Goal: Task Accomplishment & Management: Use online tool/utility

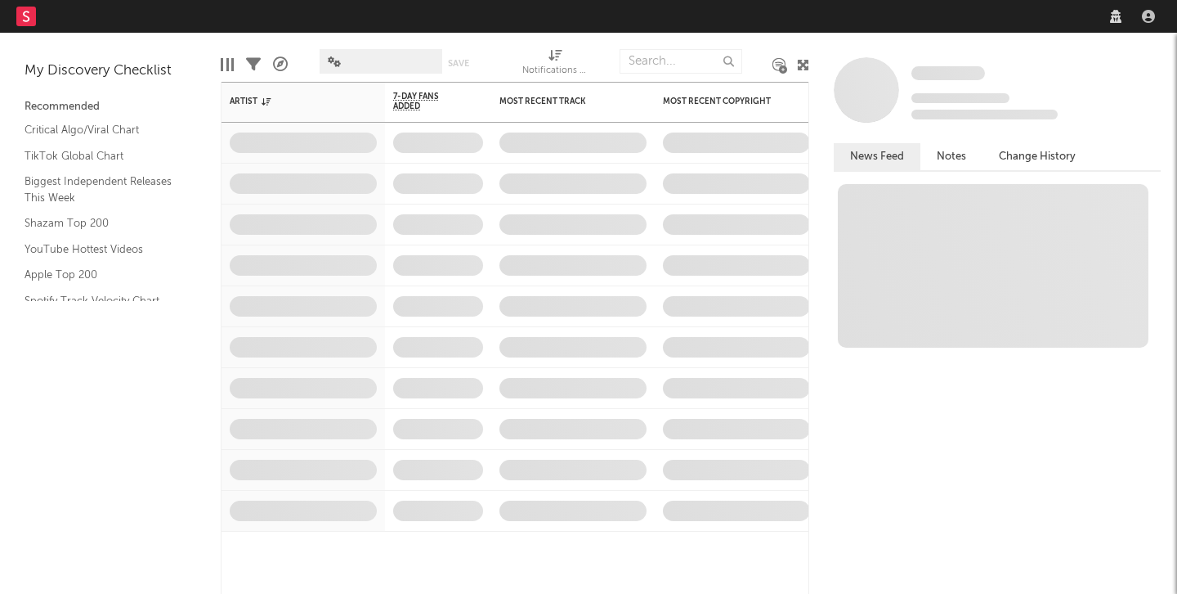
click at [851, 16] on nav "Dashboard Discovery Assistant Charts Leads" at bounding box center [588, 16] width 1177 height 33
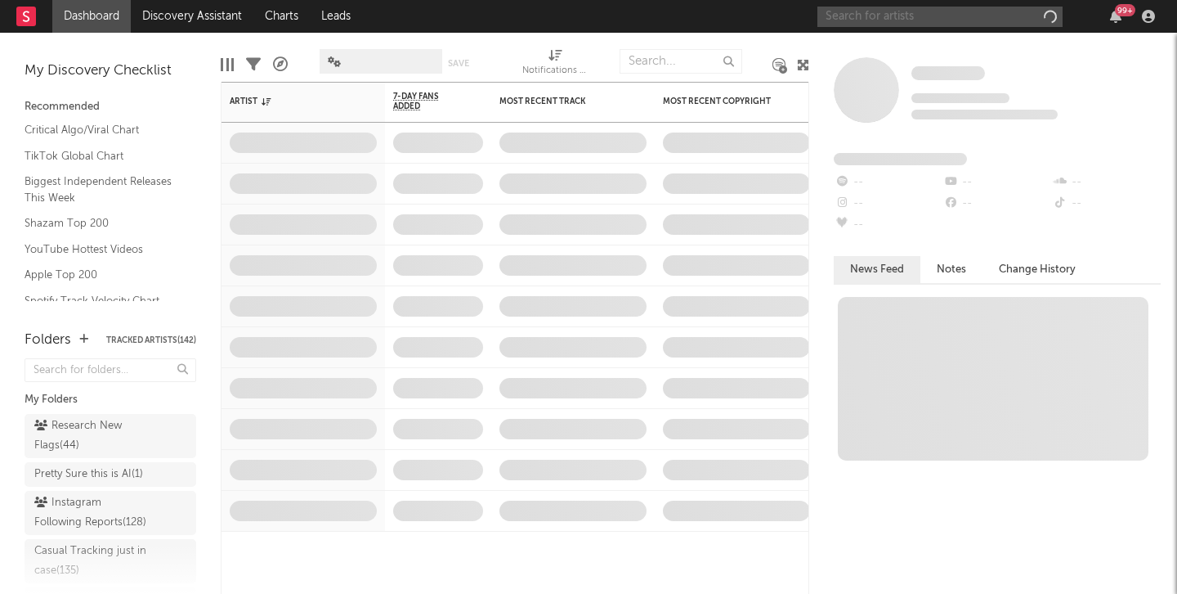
click at [854, 15] on input "text" at bounding box center [940, 17] width 245 height 20
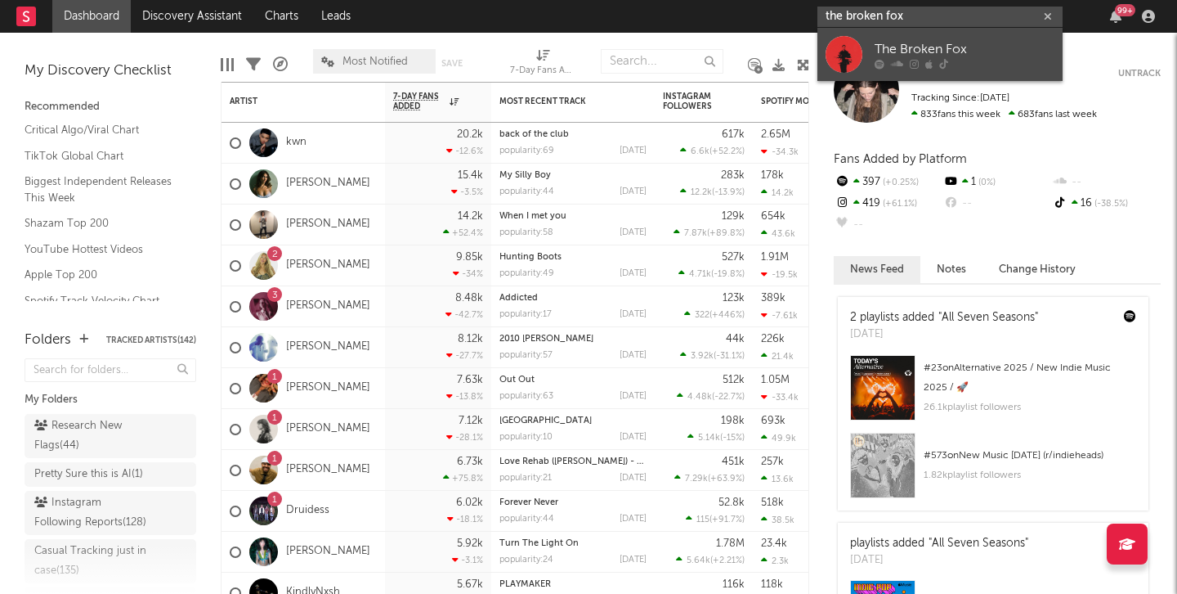
type input "the broken fox"
click at [855, 49] on div at bounding box center [844, 54] width 37 height 37
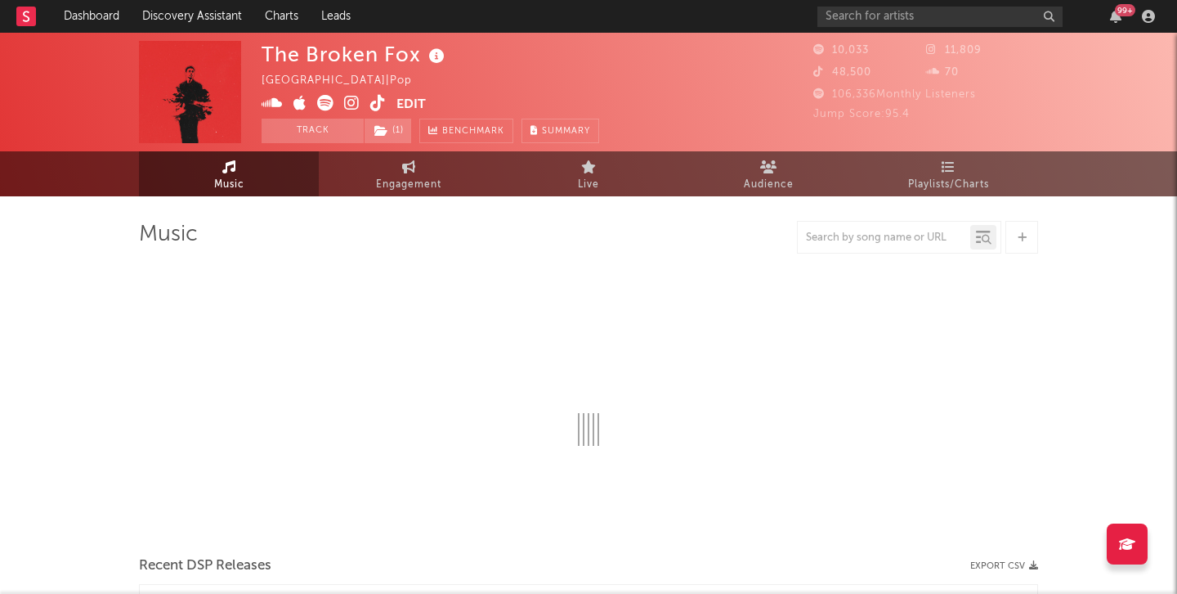
select select "1w"
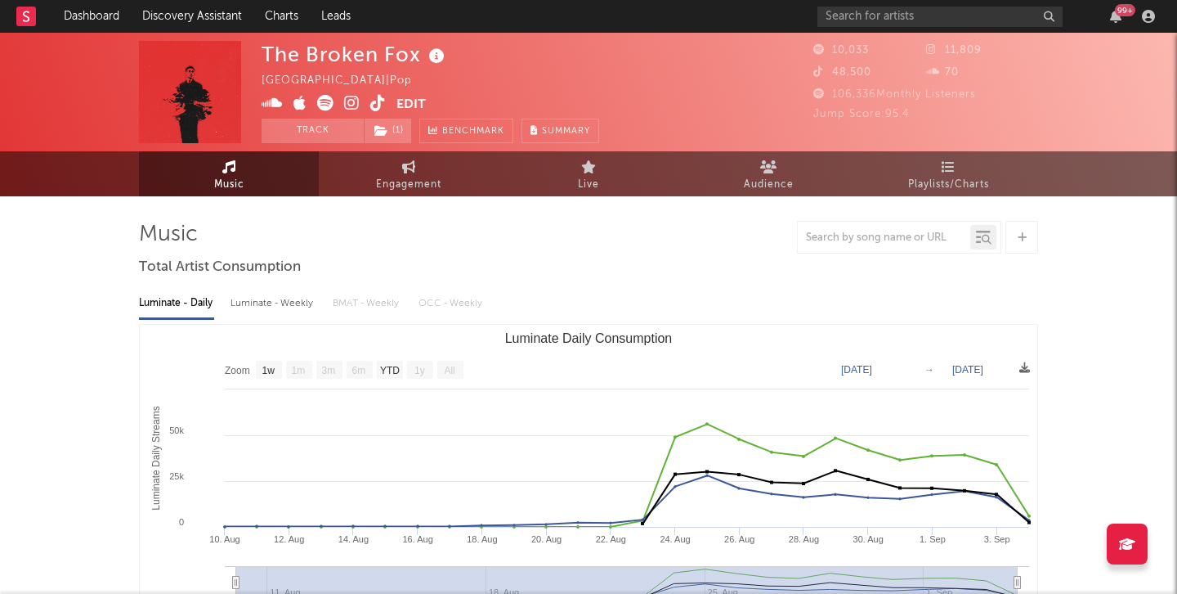
click at [377, 101] on icon at bounding box center [378, 103] width 16 height 16
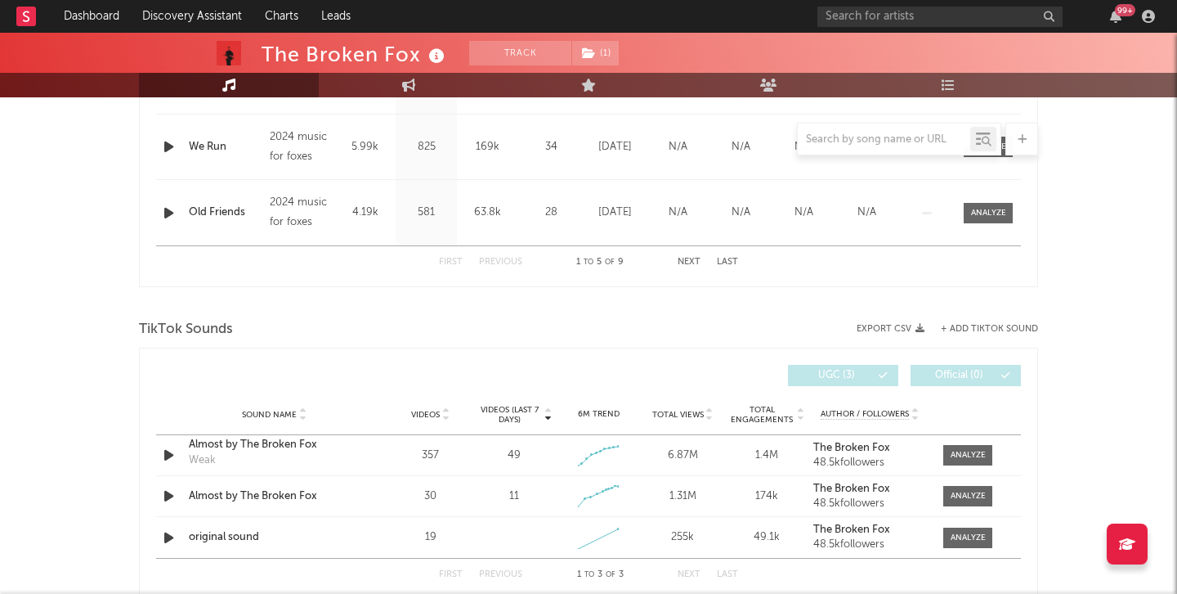
scroll to position [982, 0]
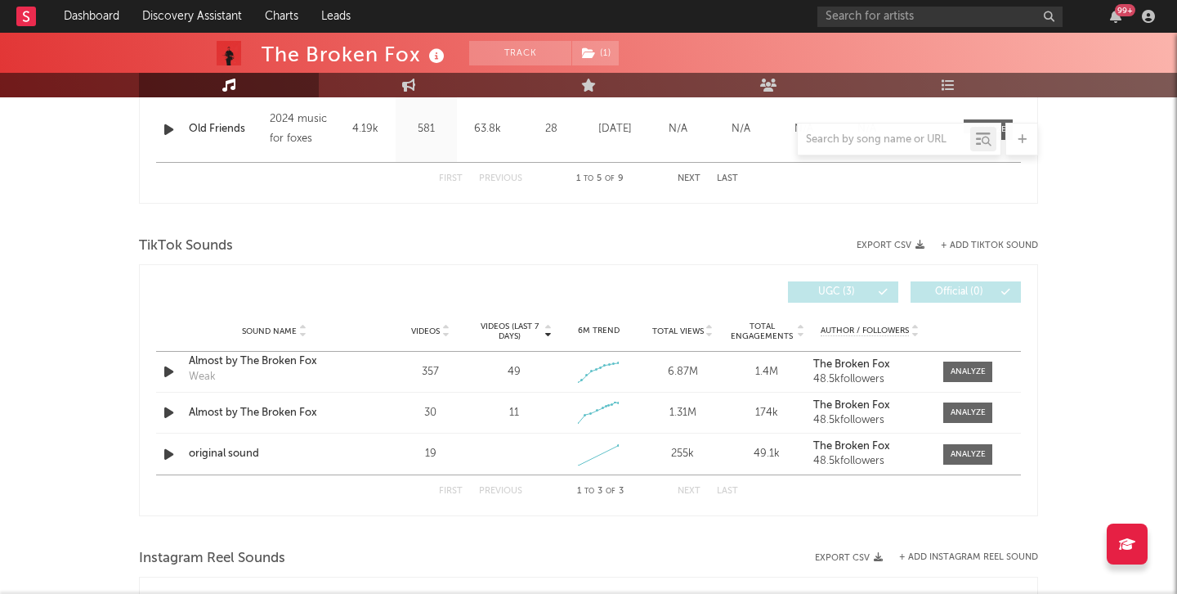
click at [994, 234] on div "TikTok Sounds" at bounding box center [588, 246] width 899 height 28
click at [978, 244] on button "+ Add TikTok Sound" at bounding box center [989, 245] width 97 height 9
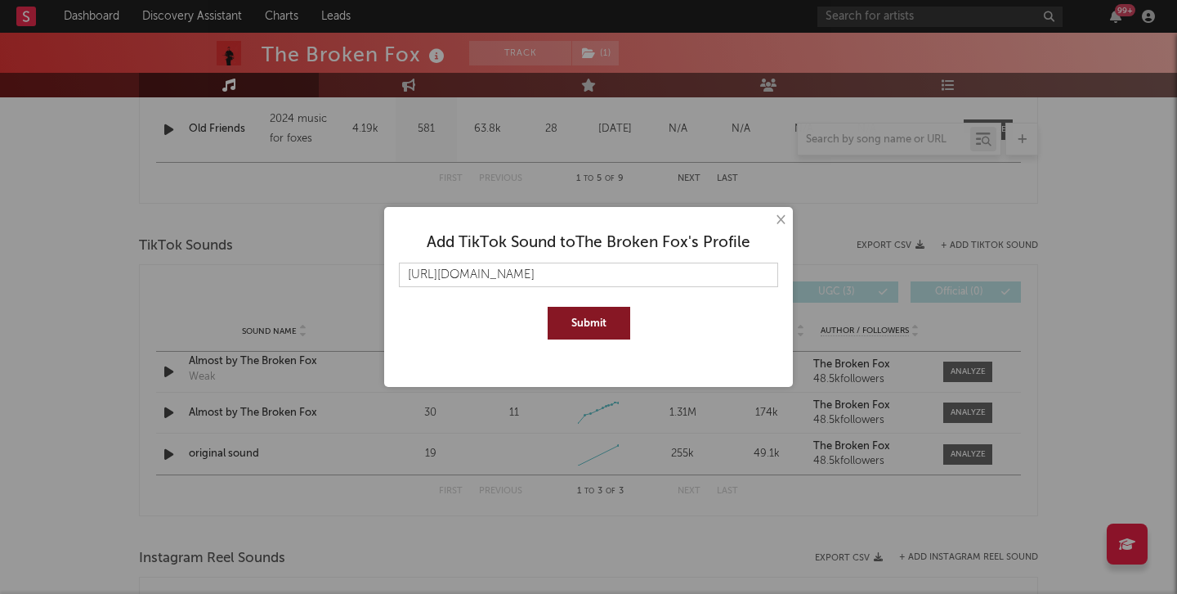
scroll to position [0, 28]
type input "[URL][DOMAIN_NAME]"
click at [548, 307] on button "Submit" at bounding box center [589, 323] width 83 height 33
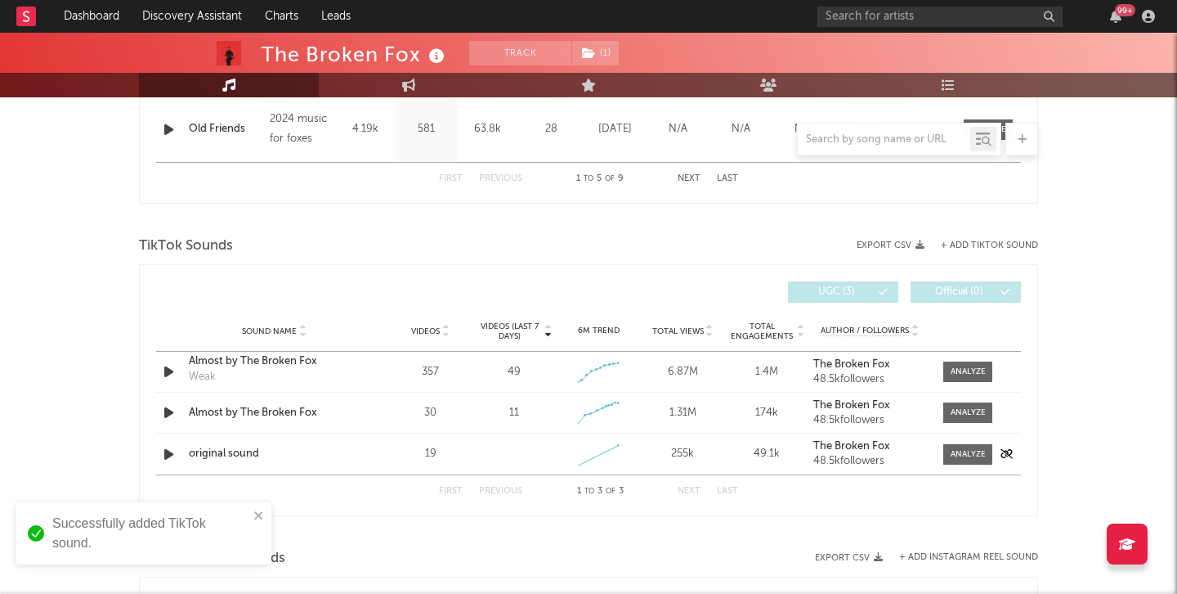
click at [231, 450] on div "original sound" at bounding box center [274, 454] width 171 height 16
click at [963, 458] on div at bounding box center [968, 454] width 35 height 12
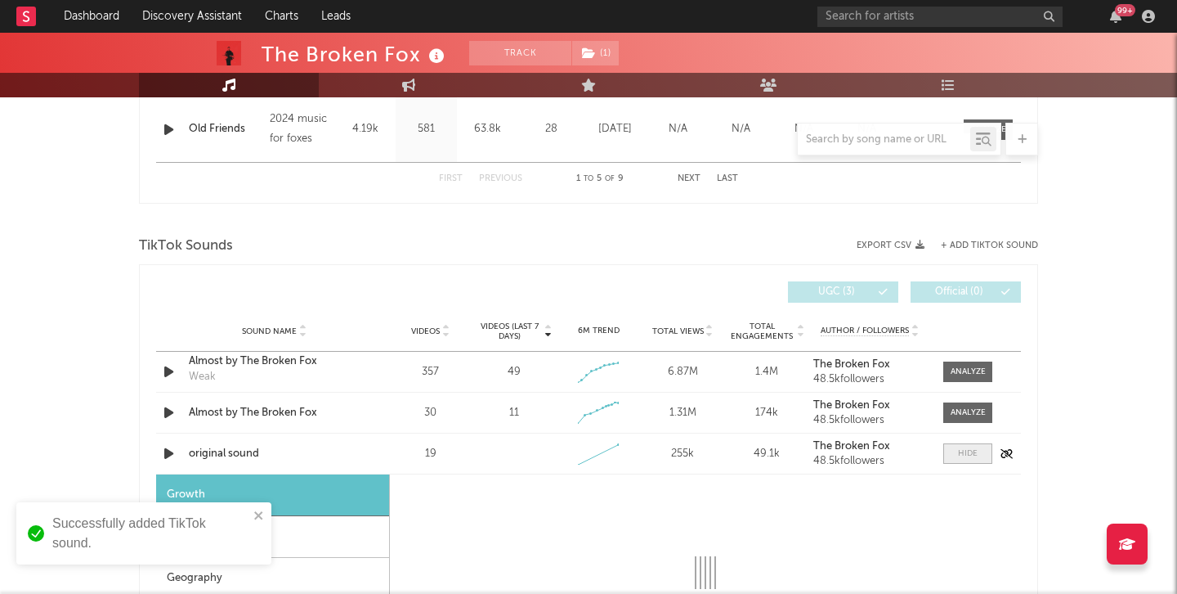
select select "1w"
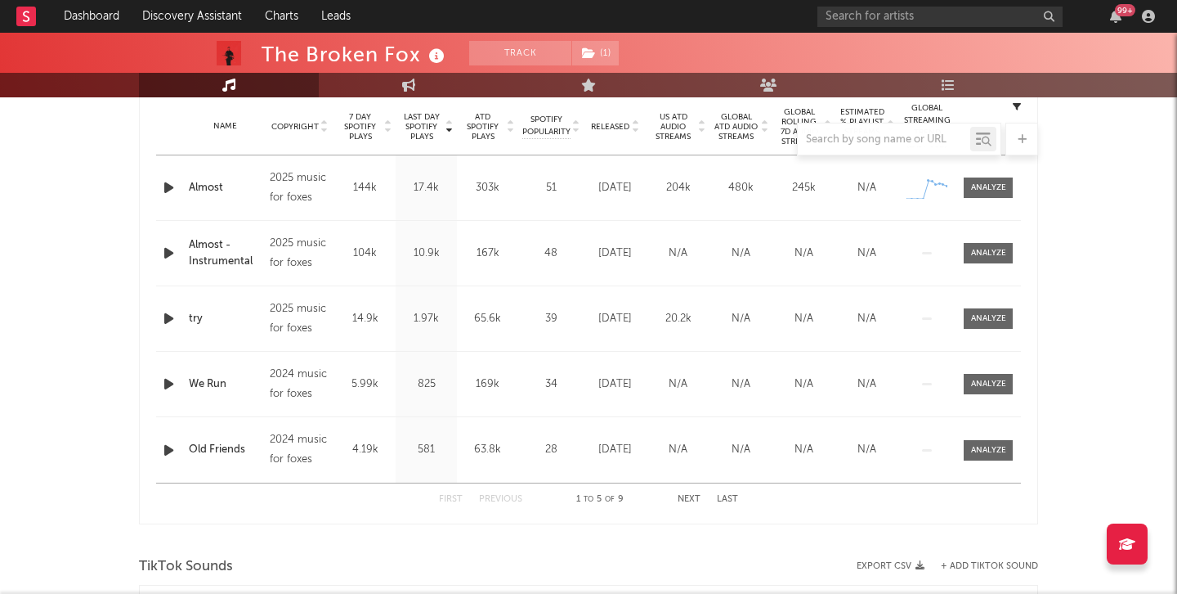
scroll to position [661, 0]
click at [165, 191] on icon "button" at bounding box center [168, 188] width 17 height 20
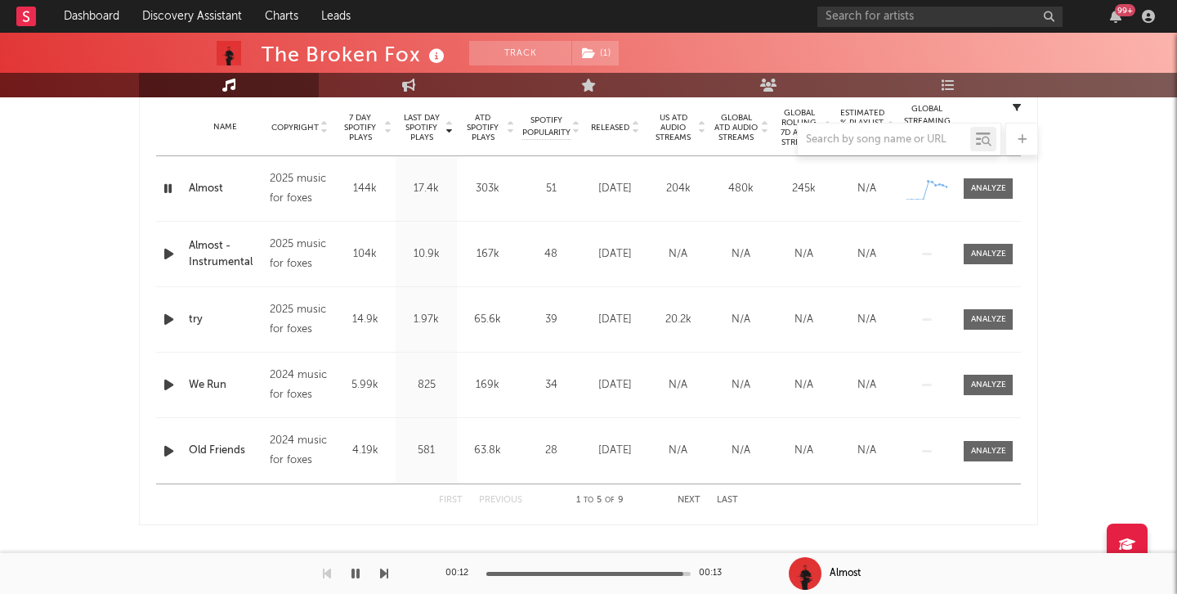
click at [166, 186] on icon "button" at bounding box center [168, 188] width 16 height 20
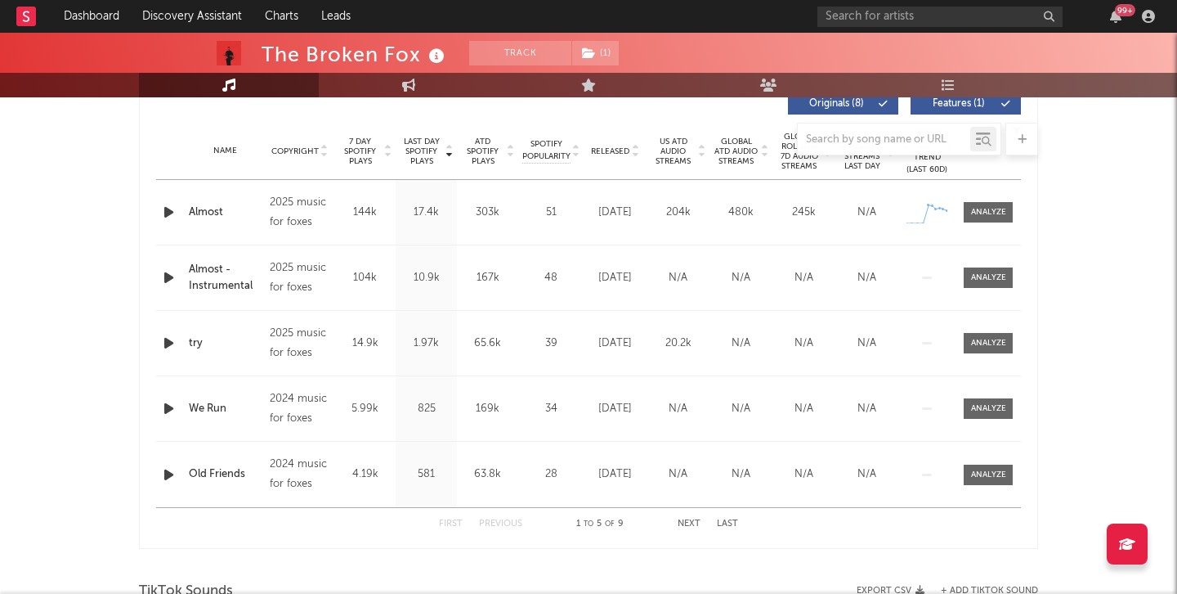
scroll to position [596, 0]
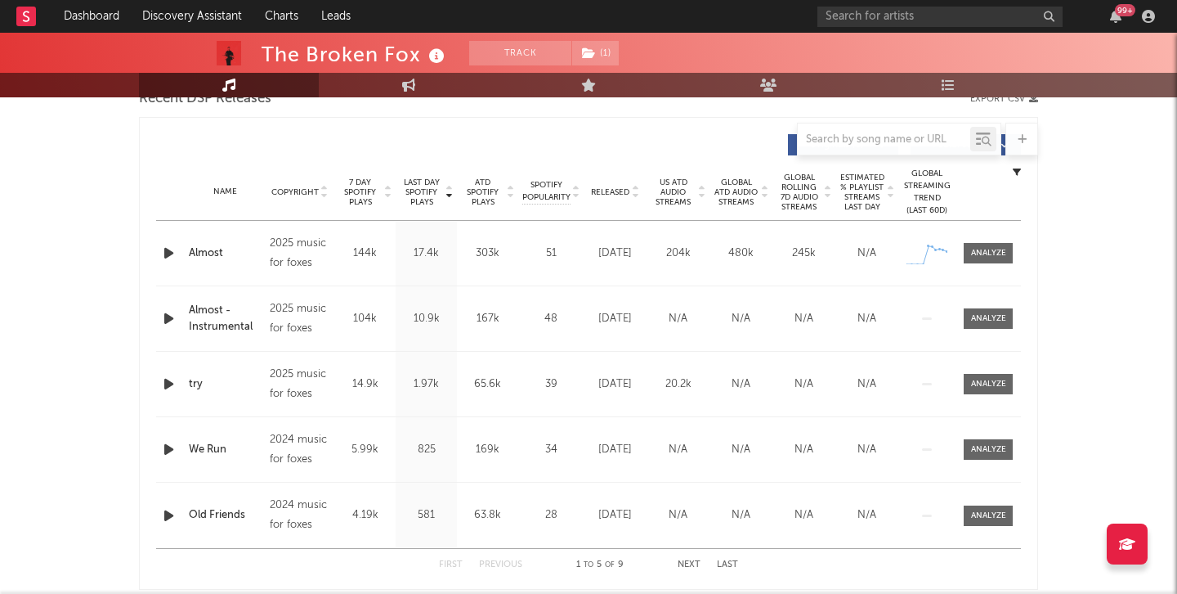
click at [161, 388] on icon "button" at bounding box center [168, 384] width 17 height 20
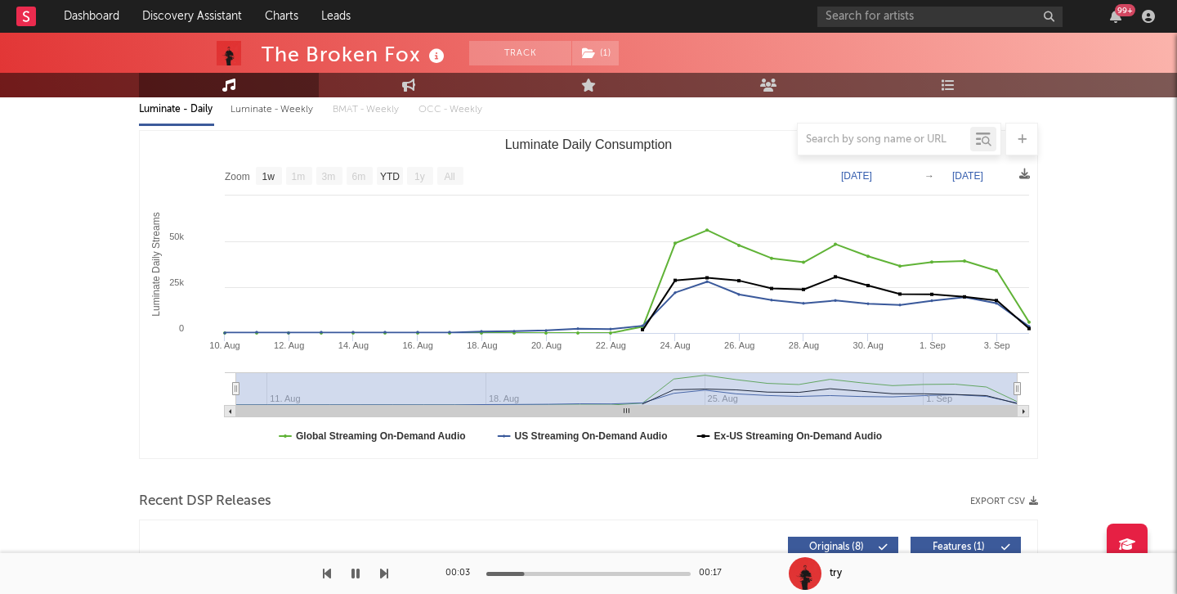
scroll to position [0, 0]
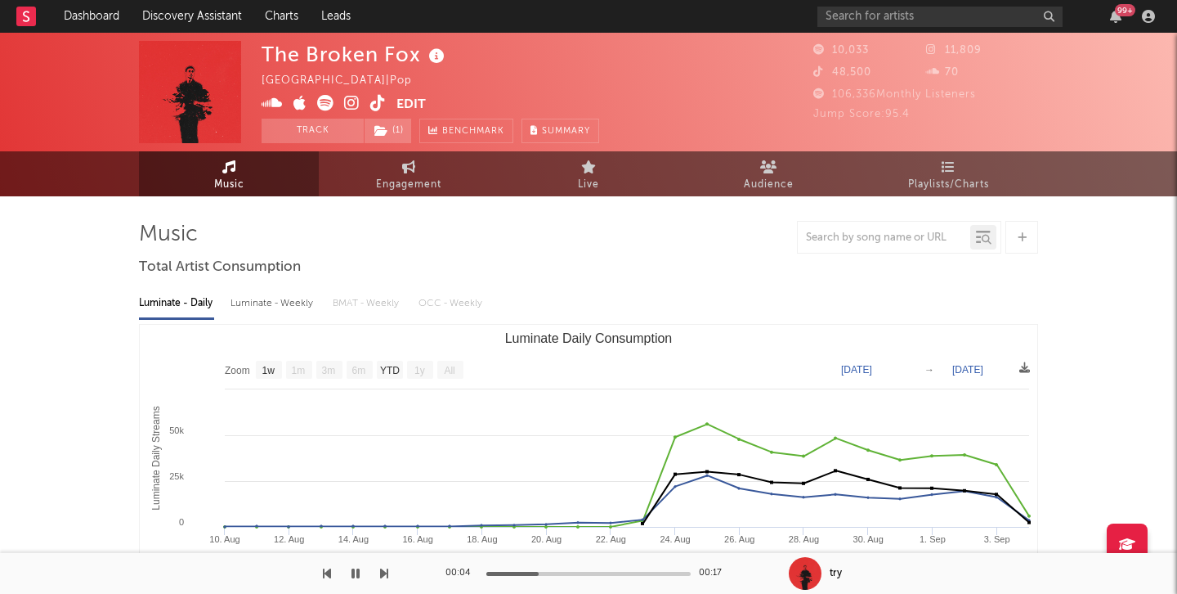
click at [323, 99] on icon at bounding box center [325, 103] width 16 height 16
